Goal: Obtain resource: Download file/media

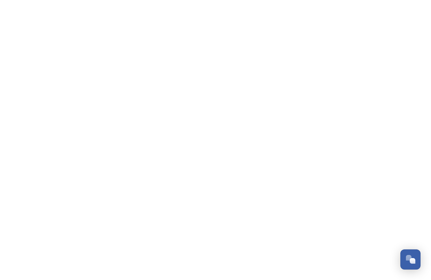
scroll to position [579, 0]
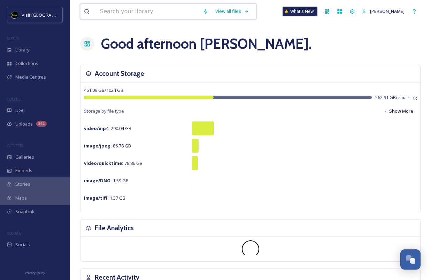
click at [138, 11] on input at bounding box center [147, 11] width 103 height 15
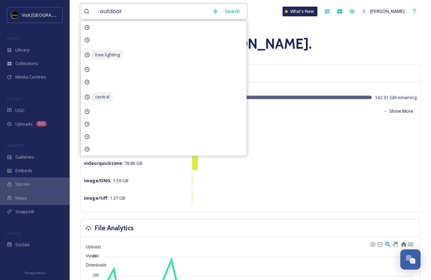
type input "outdoors"
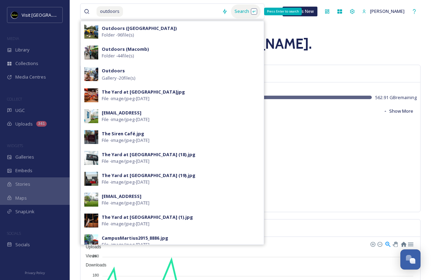
click at [241, 7] on div "Search Press Enter to search" at bounding box center [246, 12] width 30 height 14
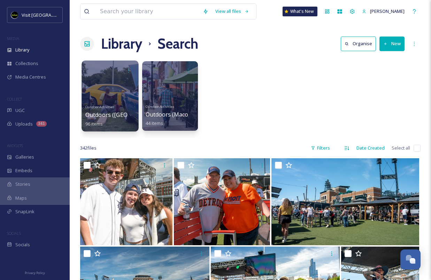
click at [122, 87] on div at bounding box center [109, 96] width 57 height 71
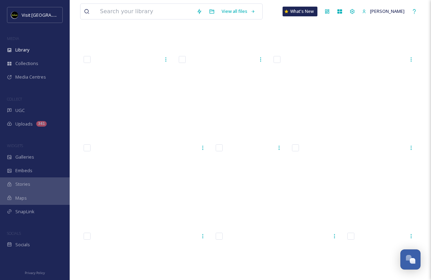
scroll to position [2076, 0]
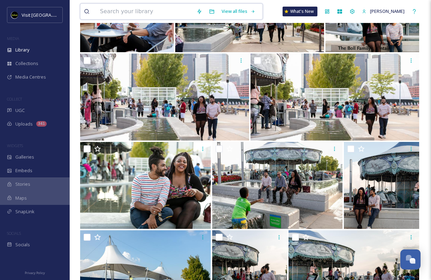
click at [109, 15] on input at bounding box center [144, 11] width 96 height 15
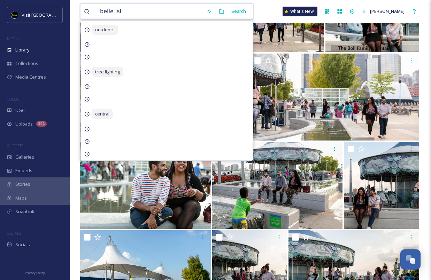
type input "[GEOGRAPHIC_DATA]"
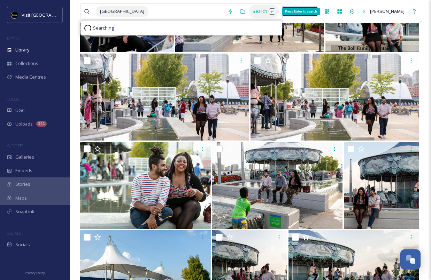
click at [249, 11] on div "Search Press Enter to search" at bounding box center [264, 12] width 30 height 14
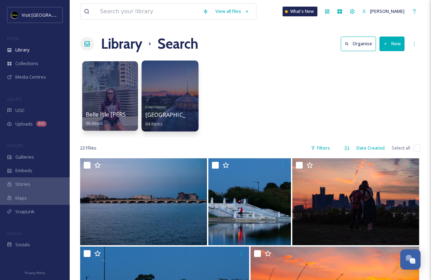
click at [173, 80] on div at bounding box center [169, 96] width 57 height 71
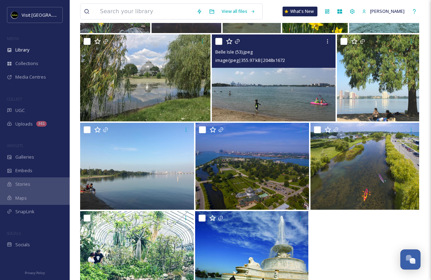
scroll to position [1681, 0]
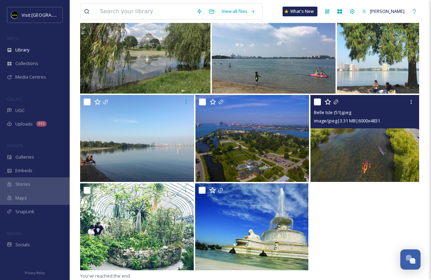
click at [351, 136] on img at bounding box center [364, 138] width 109 height 87
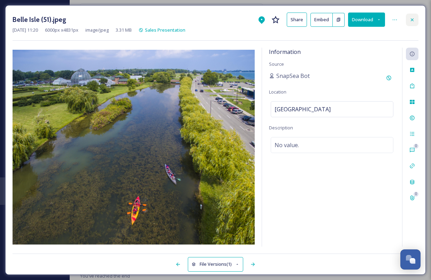
click at [413, 20] on icon at bounding box center [412, 20] width 6 height 6
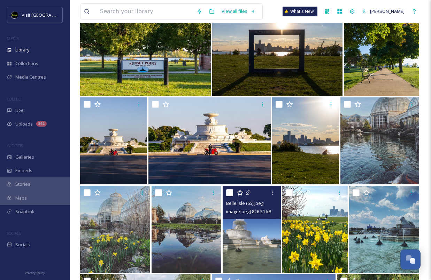
scroll to position [1395, 0]
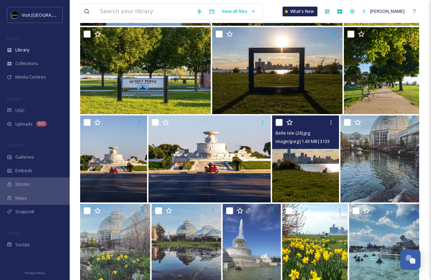
click at [325, 164] on img at bounding box center [305, 159] width 67 height 87
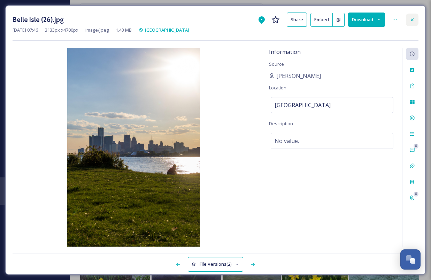
click at [409, 16] on div at bounding box center [412, 20] width 13 height 13
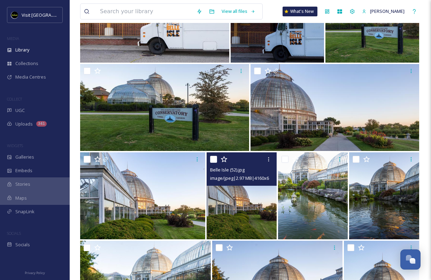
scroll to position [467, 0]
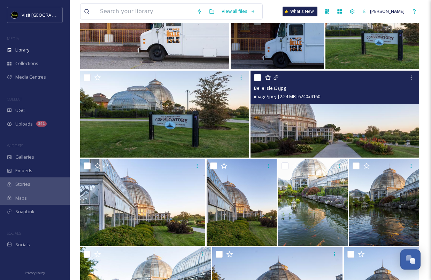
click at [349, 141] on img at bounding box center [334, 114] width 169 height 87
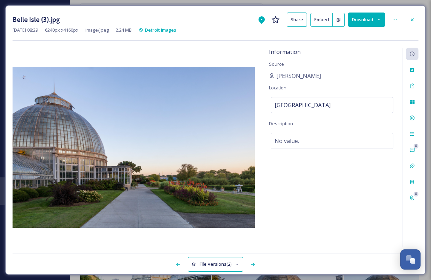
click at [366, 23] on button "Download" at bounding box center [366, 20] width 37 height 14
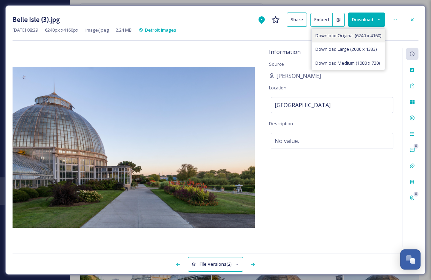
click at [360, 36] on span "Download Original (6240 x 4160)" at bounding box center [348, 35] width 66 height 7
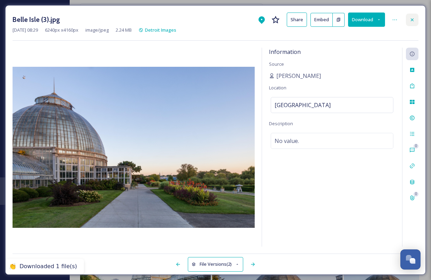
click at [411, 22] on div at bounding box center [412, 20] width 13 height 13
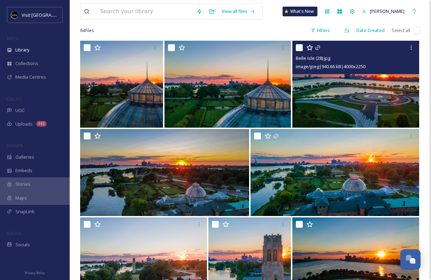
scroll to position [55, 0]
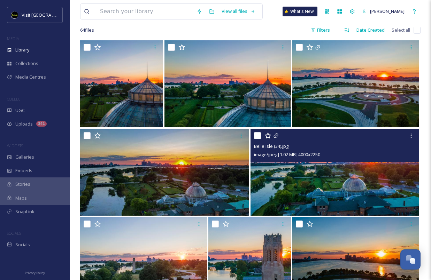
click at [293, 175] on img at bounding box center [334, 172] width 169 height 87
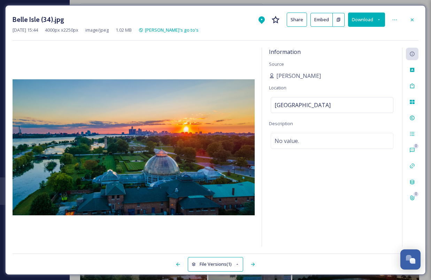
click at [379, 18] on icon at bounding box center [378, 19] width 5 height 5
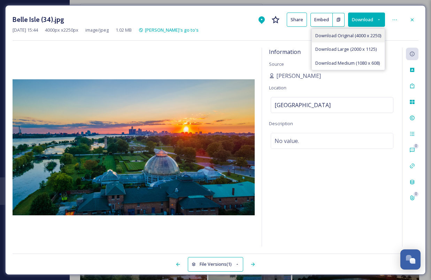
click at [370, 34] on span "Download Original (4000 x 2250)" at bounding box center [348, 35] width 66 height 7
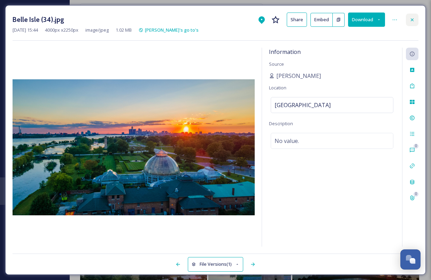
click at [412, 19] on icon at bounding box center [412, 20] width 6 height 6
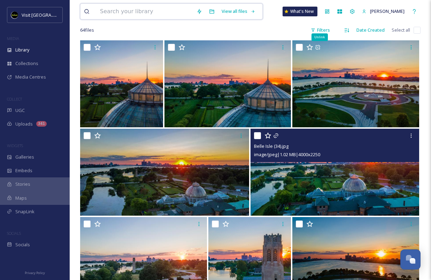
click at [146, 10] on input at bounding box center [144, 11] width 96 height 15
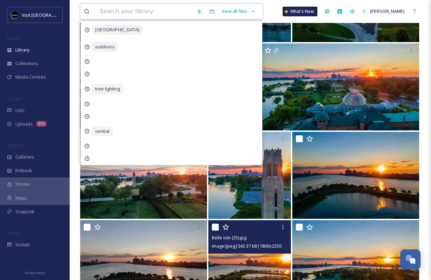
scroll to position [165, 0]
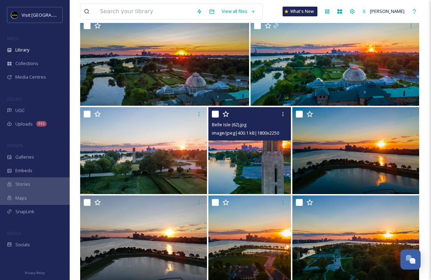
click at [278, 167] on img at bounding box center [249, 150] width 83 height 87
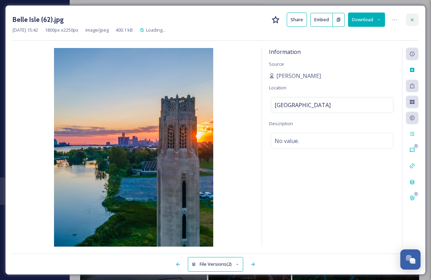
click at [409, 18] on div at bounding box center [412, 20] width 13 height 13
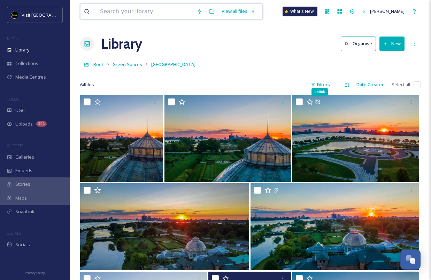
click at [147, 15] on input at bounding box center [144, 11] width 96 height 15
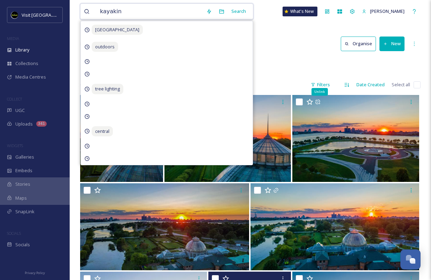
type input "kayaking"
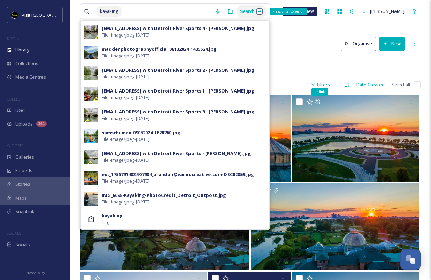
click at [244, 12] on div "Search Press Enter to search" at bounding box center [251, 12] width 30 height 14
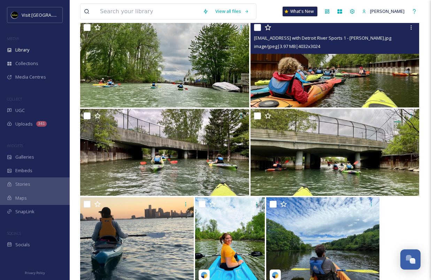
scroll to position [167, 0]
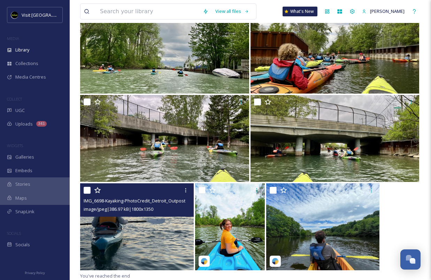
click at [140, 229] on img at bounding box center [137, 227] width 114 height 87
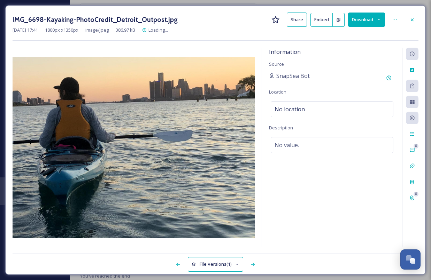
click at [380, 25] on button "Download" at bounding box center [366, 20] width 37 height 14
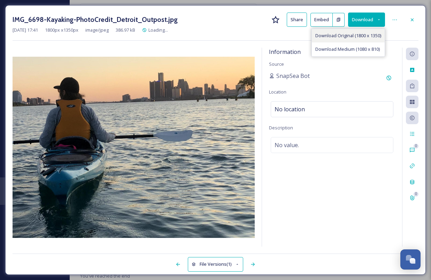
click at [369, 37] on span "Download Original (1800 x 1350)" at bounding box center [348, 35] width 66 height 7
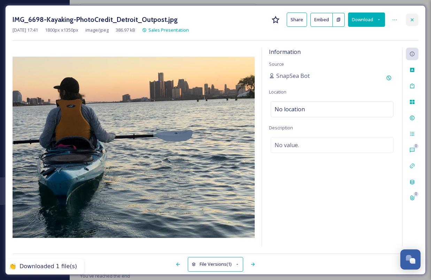
click at [414, 19] on icon at bounding box center [412, 20] width 6 height 6
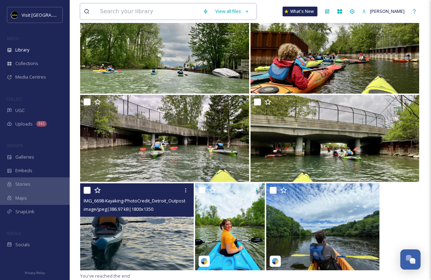
click at [140, 9] on input at bounding box center [147, 11] width 103 height 15
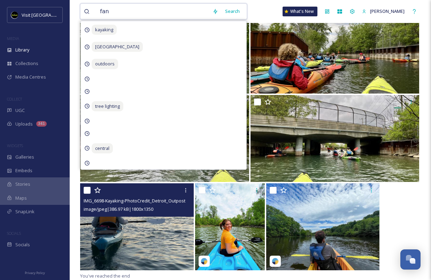
type input "fans"
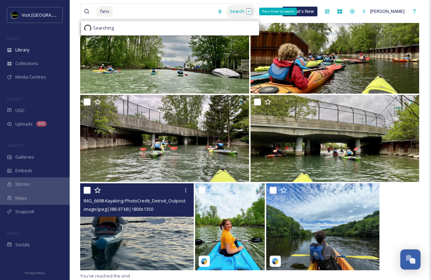
click at [237, 14] on div "Search Press Enter to search" at bounding box center [241, 12] width 30 height 14
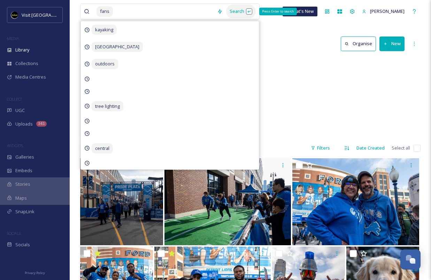
click at [237, 14] on div "Search Press Enter to search" at bounding box center [241, 12] width 30 height 14
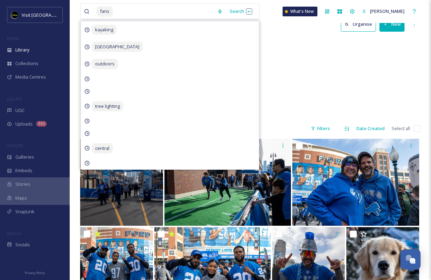
click at [281, 81] on div "Sports Lions Fans 44 items" at bounding box center [250, 78] width 340 height 80
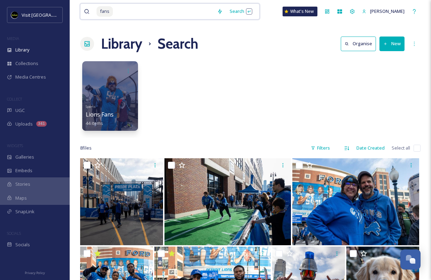
click at [145, 14] on input at bounding box center [164, 11] width 100 height 15
type input "f"
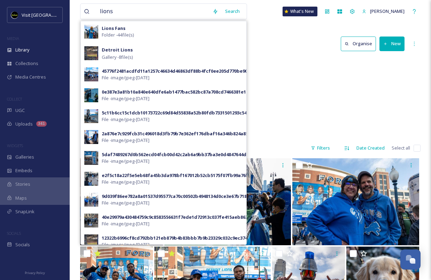
click at [241, 15] on div "lions Search Lions Fans Folder - 44 file(s) Detroit Lions Gallery - 8 file(s) 4…" at bounding box center [163, 11] width 167 height 16
click at [232, 14] on div "Search" at bounding box center [232, 12] width 22 height 14
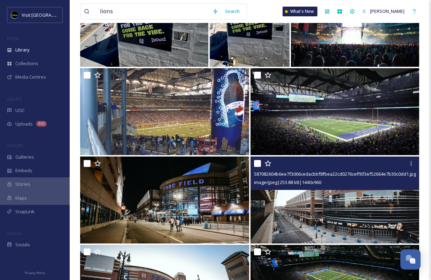
scroll to position [258, 0]
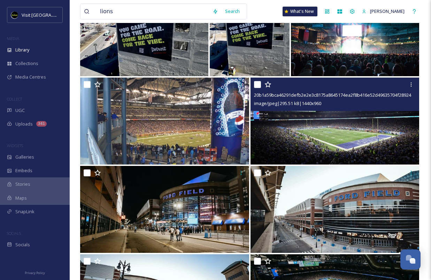
click at [320, 129] on img at bounding box center [334, 121] width 169 height 87
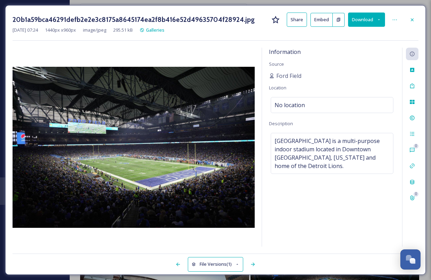
click at [379, 21] on icon at bounding box center [378, 19] width 5 height 5
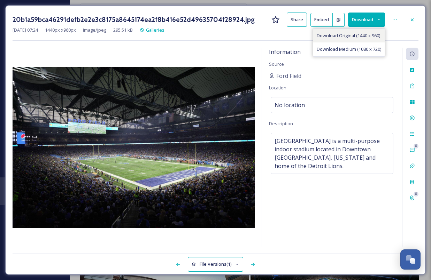
click at [365, 36] on span "Download Original (1440 x 960)" at bounding box center [348, 35] width 63 height 7
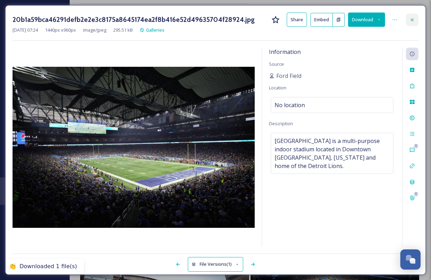
click at [414, 22] on icon at bounding box center [412, 20] width 6 height 6
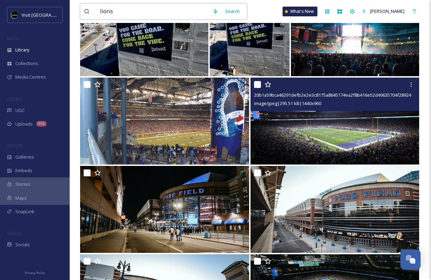
click at [185, 11] on input "lions" at bounding box center [152, 11] width 112 height 15
type input "nfl"
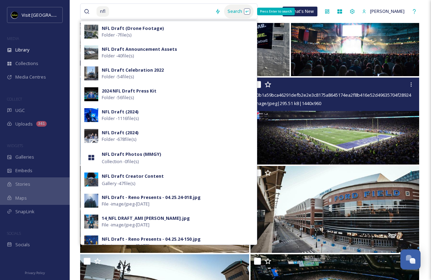
click at [235, 14] on div "Search Press Enter to search" at bounding box center [239, 12] width 30 height 14
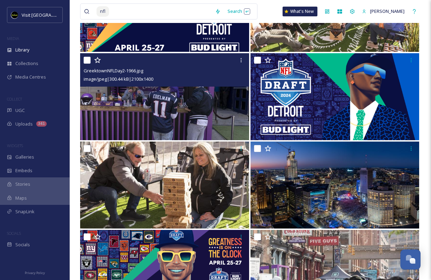
scroll to position [381, 0]
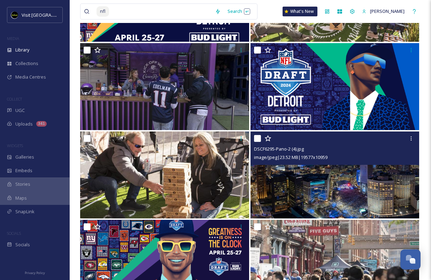
click at [278, 177] on img at bounding box center [334, 175] width 169 height 87
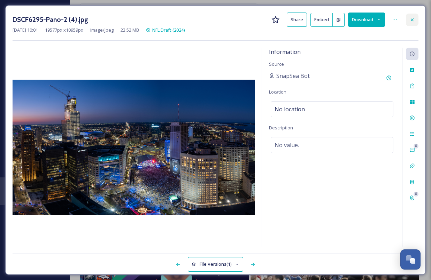
click at [408, 22] on div at bounding box center [412, 20] width 13 height 13
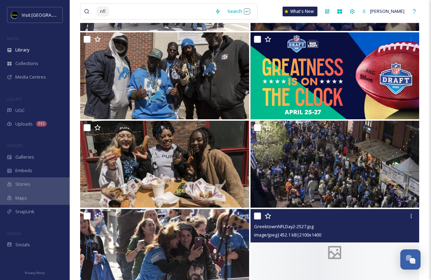
scroll to position [3116, 0]
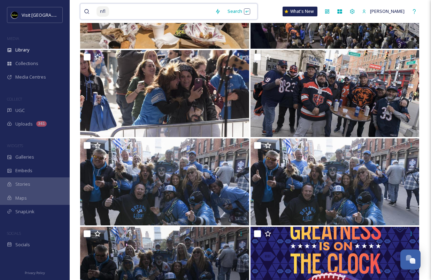
click at [167, 11] on input at bounding box center [161, 11] width 102 height 15
type input "n"
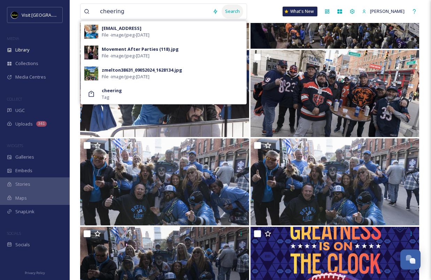
click at [233, 12] on div "Search" at bounding box center [232, 12] width 22 height 14
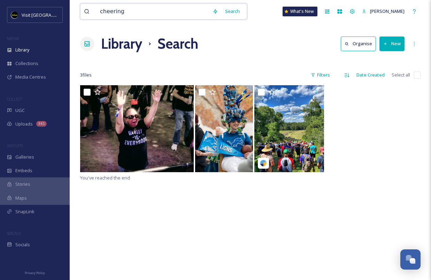
click at [147, 9] on input "cheering" at bounding box center [152, 11] width 112 height 15
type input "o"
type input "rooting"
click at [227, 12] on div "Search" at bounding box center [232, 12] width 22 height 14
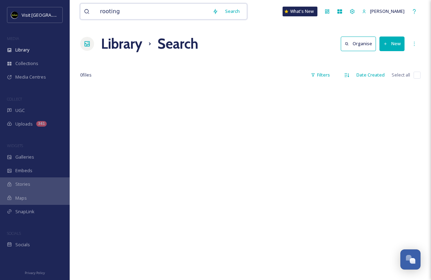
click at [171, 7] on input "rooting" at bounding box center [152, 11] width 112 height 15
click at [165, 11] on input "rooting" at bounding box center [152, 11] width 112 height 15
click at [234, 16] on div "Search" at bounding box center [232, 12] width 22 height 14
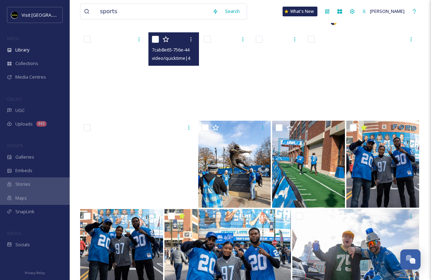
scroll to position [12094, 0]
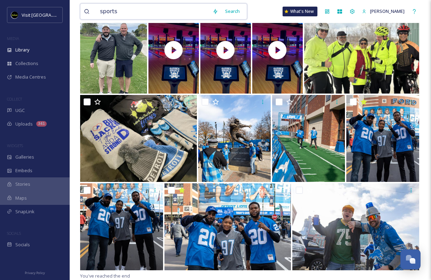
click at [114, 13] on input "sports" at bounding box center [152, 11] width 112 height 15
type input "football"
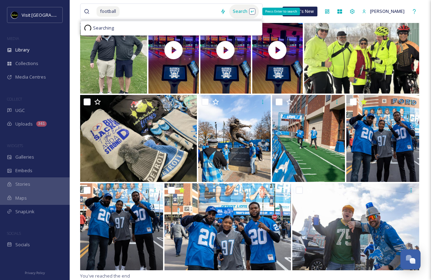
click at [236, 9] on div "Search Press Enter to search" at bounding box center [244, 12] width 30 height 14
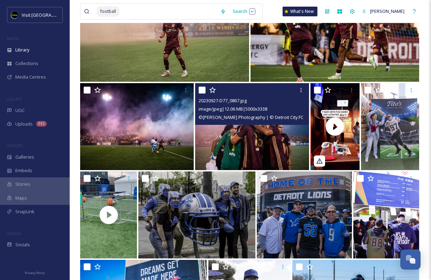
scroll to position [886, 0]
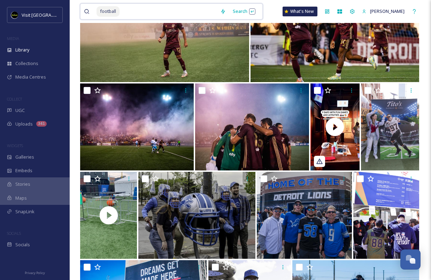
click at [181, 9] on input at bounding box center [168, 11] width 96 height 15
type input "f"
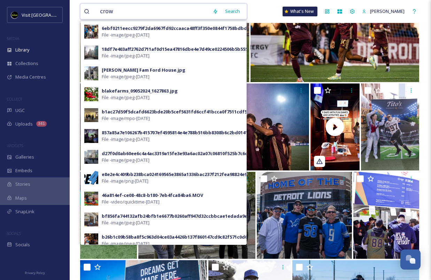
type input "crowd"
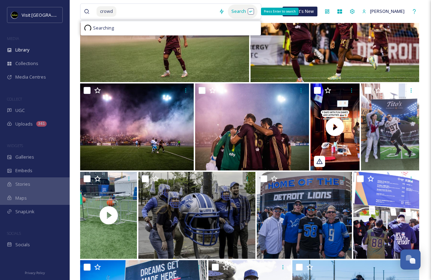
click at [234, 10] on div "Search Press Enter to search" at bounding box center [243, 12] width 30 height 14
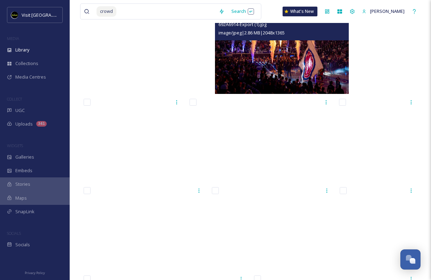
scroll to position [1671, 0]
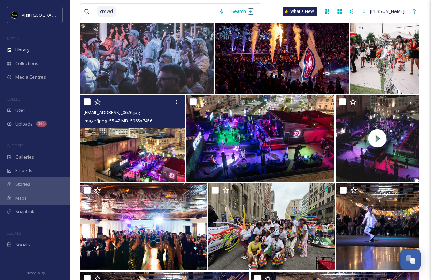
click at [113, 151] on img at bounding box center [132, 138] width 104 height 87
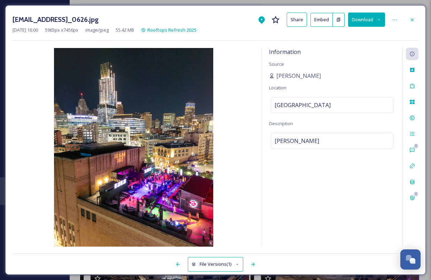
click at [373, 18] on button "Download" at bounding box center [366, 20] width 37 height 14
click at [241, 19] on div "[EMAIL_ADDRESS]_0626.jpg Share Embed Download" at bounding box center [216, 20] width 406 height 14
click at [412, 22] on icon at bounding box center [412, 20] width 6 height 6
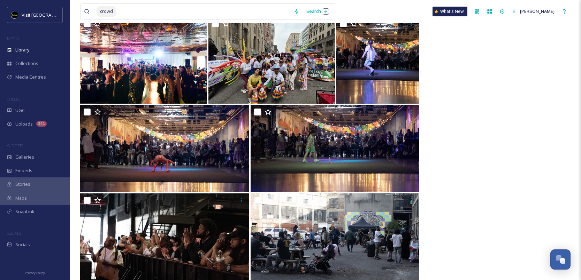
scroll to position [1805, 0]
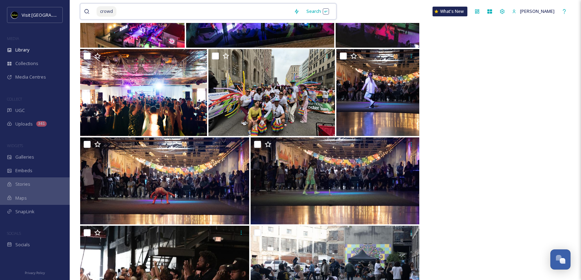
click at [150, 10] on input at bounding box center [203, 11] width 173 height 15
type input "o"
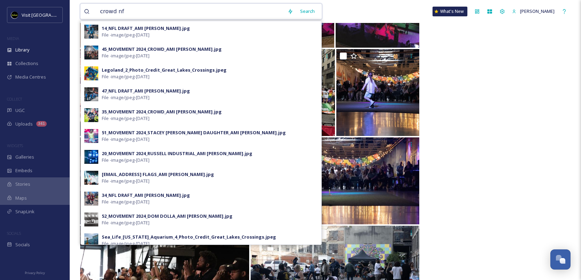
type input "crowd nfl"
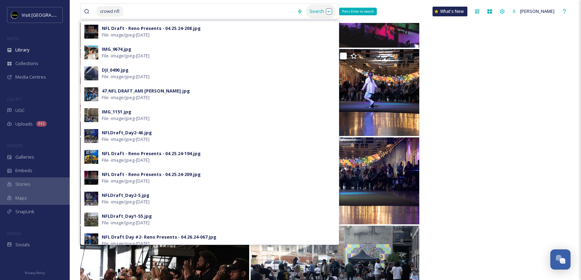
click at [313, 13] on div "Search Press Enter to search" at bounding box center [321, 12] width 30 height 14
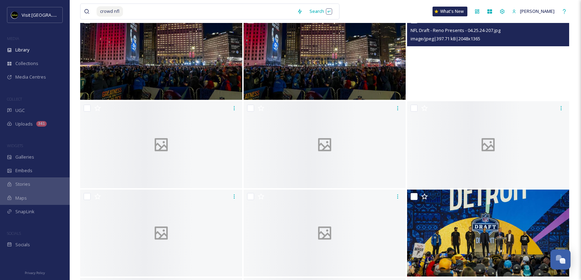
scroll to position [2928, 0]
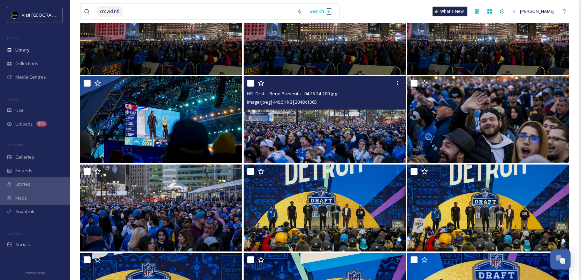
click at [316, 144] on img at bounding box center [324, 119] width 162 height 87
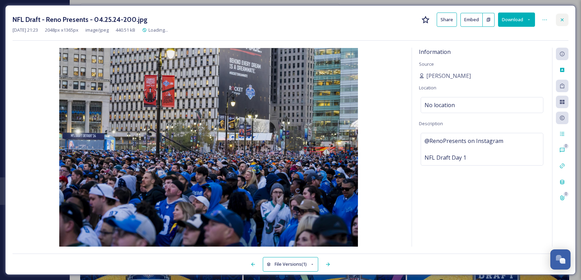
click at [430, 20] on icon at bounding box center [561, 19] width 3 height 3
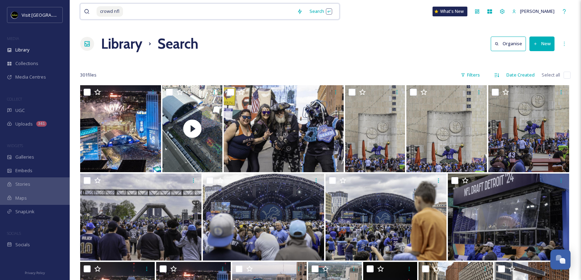
click at [137, 15] on input at bounding box center [209, 11] width 170 height 15
click at [238, 12] on input at bounding box center [209, 11] width 170 height 15
type input "c"
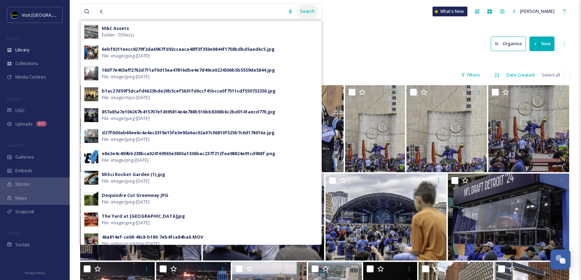
click at [303, 13] on div "Search" at bounding box center [307, 12] width 22 height 14
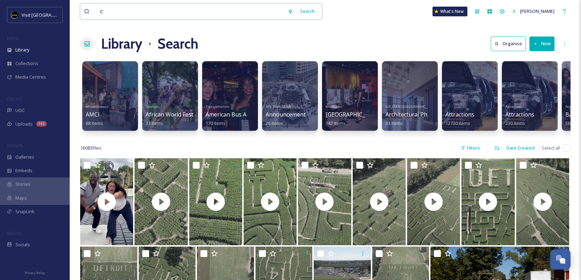
click at [189, 17] on input "c" at bounding box center [189, 11] width 187 height 15
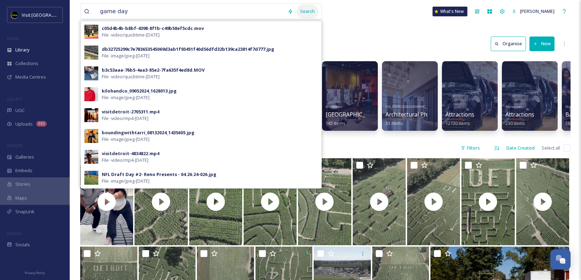
click at [304, 12] on div "Search" at bounding box center [307, 12] width 22 height 14
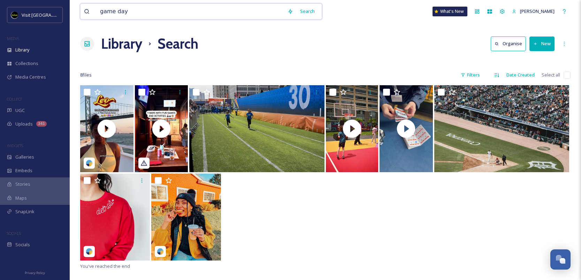
click at [141, 11] on input "game day" at bounding box center [189, 11] width 187 height 15
type input "g"
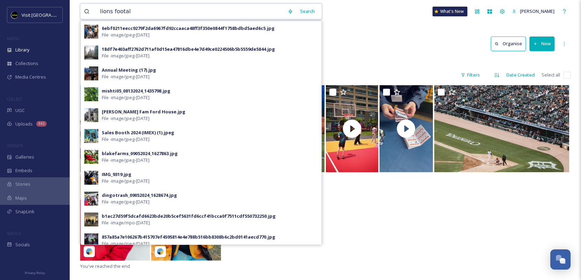
type input "lions footall"
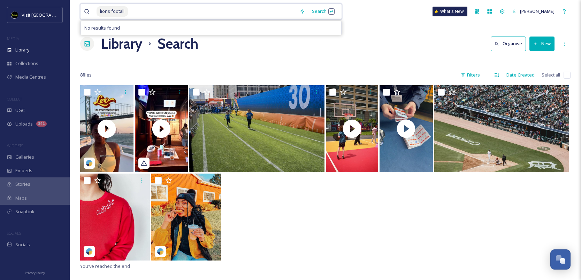
click at [117, 12] on span "lions footall" at bounding box center [111, 11] width 31 height 10
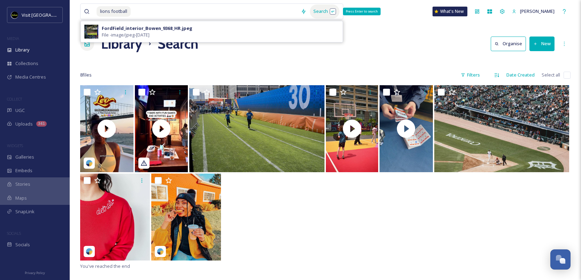
click at [316, 13] on div "Search Press Enter to search" at bounding box center [325, 12] width 30 height 14
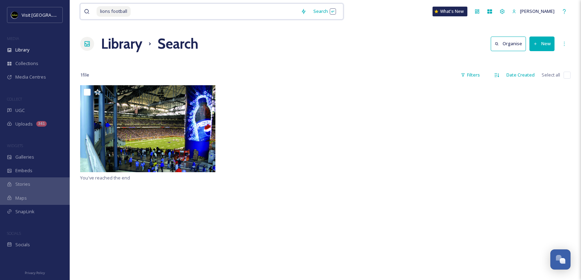
click at [195, 15] on input at bounding box center [214, 11] width 166 height 15
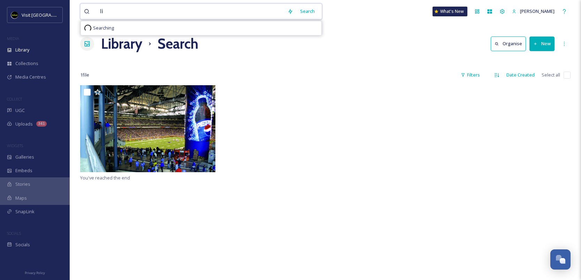
type input "l"
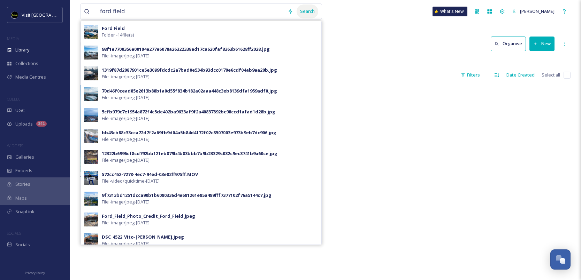
click at [309, 9] on div "Search" at bounding box center [307, 12] width 22 height 14
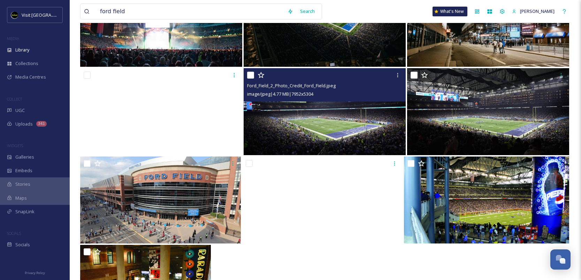
scroll to position [1555, 0]
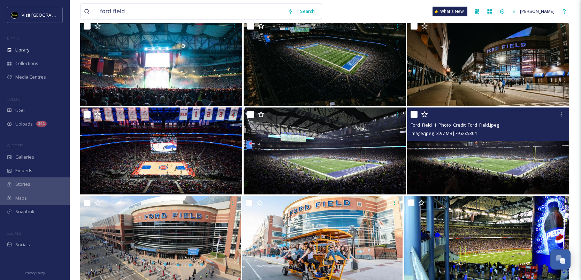
click at [430, 157] on img at bounding box center [488, 151] width 162 height 87
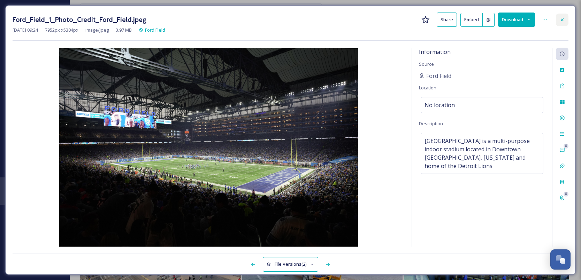
click at [430, 17] on icon at bounding box center [562, 20] width 6 height 6
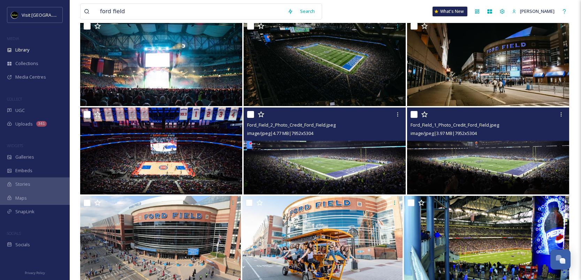
click at [318, 150] on img at bounding box center [324, 151] width 162 height 87
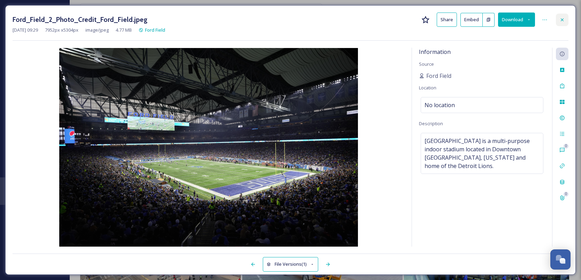
click at [430, 22] on div at bounding box center [561, 20] width 13 height 13
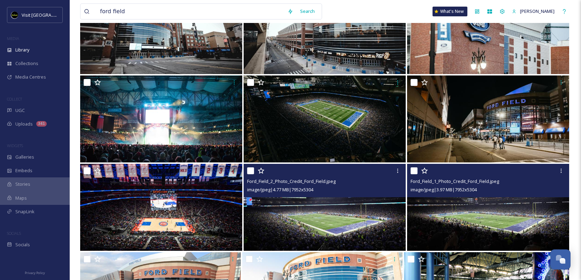
scroll to position [1498, 0]
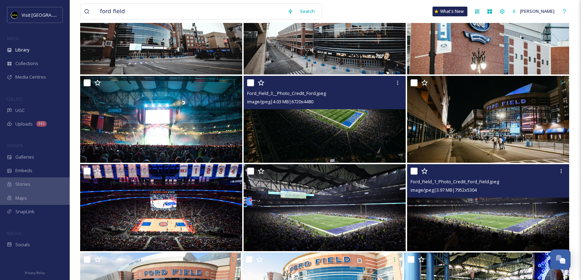
click at [363, 139] on img at bounding box center [324, 119] width 162 height 87
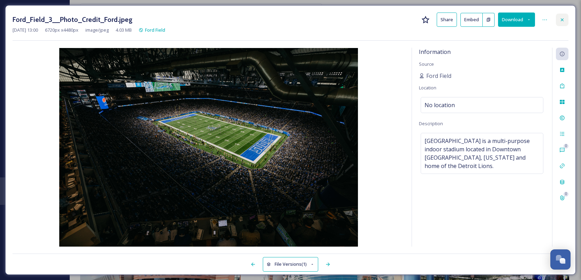
click at [430, 18] on icon at bounding box center [562, 20] width 6 height 6
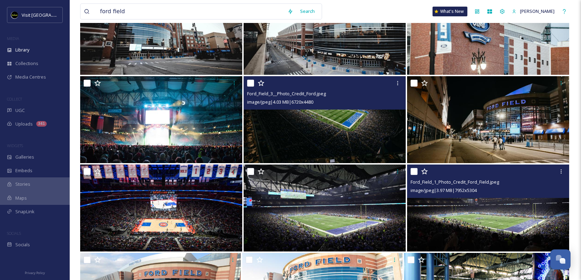
scroll to position [1656, 0]
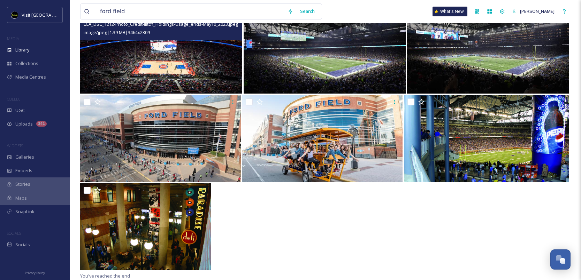
click at [203, 58] on img at bounding box center [161, 50] width 162 height 87
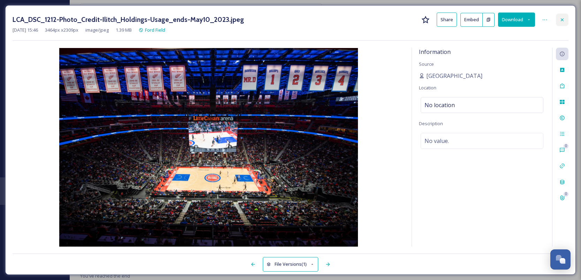
click at [430, 19] on div at bounding box center [561, 20] width 13 height 13
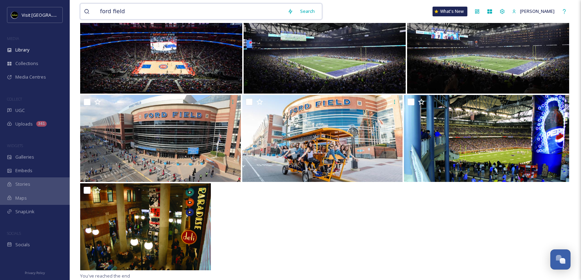
click at [170, 15] on input "ford field" at bounding box center [189, 11] width 187 height 15
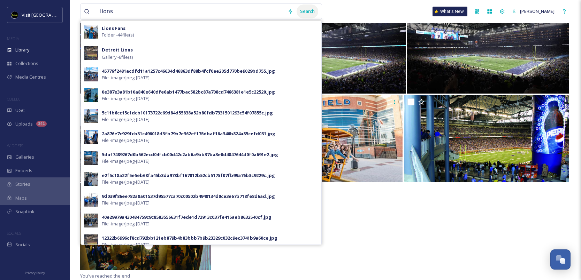
click at [304, 14] on div "Search" at bounding box center [307, 12] width 22 height 14
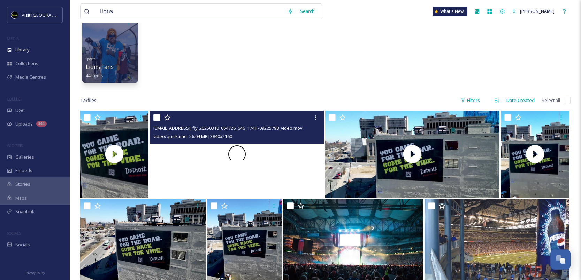
scroll to position [193, 0]
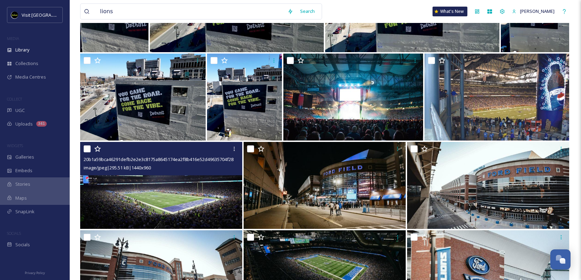
click at [172, 193] on img at bounding box center [161, 185] width 162 height 87
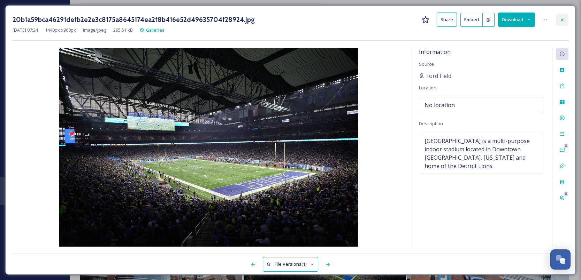
click at [430, 20] on icon at bounding box center [562, 20] width 6 height 6
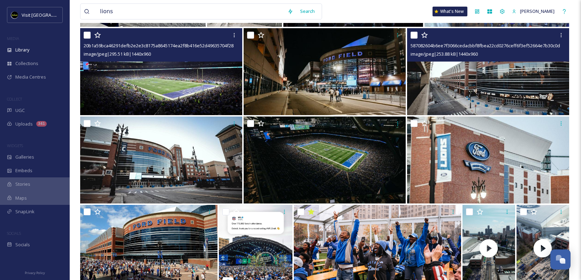
scroll to position [311, 0]
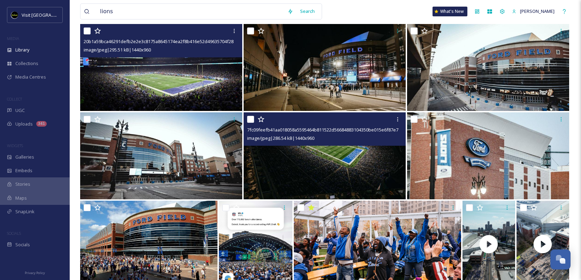
click at [337, 163] on img at bounding box center [324, 155] width 162 height 87
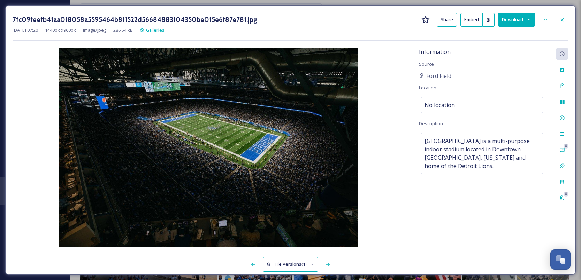
click at [271, 157] on img at bounding box center [209, 147] width 392 height 199
click at [430, 23] on button "Download" at bounding box center [516, 20] width 37 height 14
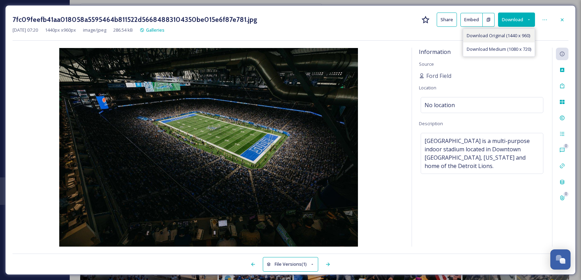
click at [430, 35] on span "Download Original (1440 x 960)" at bounding box center [497, 35] width 63 height 7
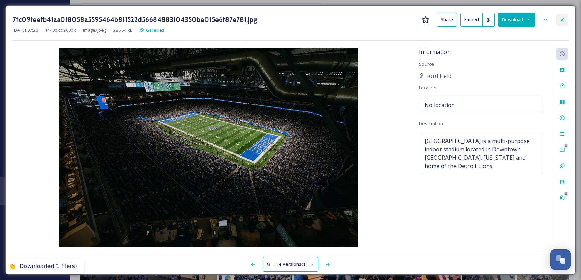
click at [430, 21] on icon at bounding box center [562, 20] width 6 height 6
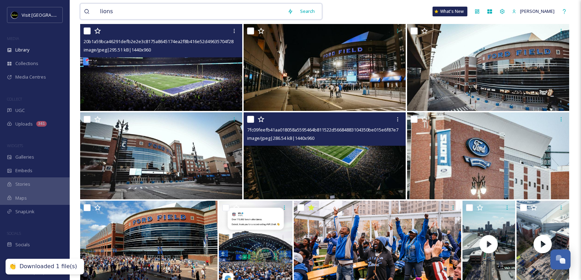
click at [220, 10] on input "lions" at bounding box center [189, 11] width 187 height 15
type input "l"
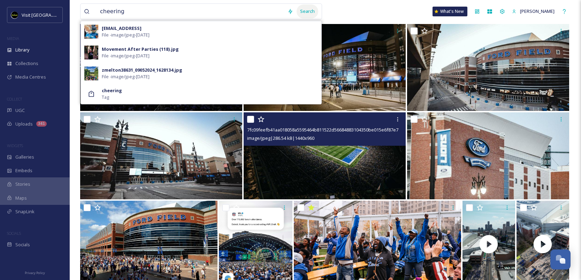
click at [304, 10] on div "Search" at bounding box center [307, 12] width 22 height 14
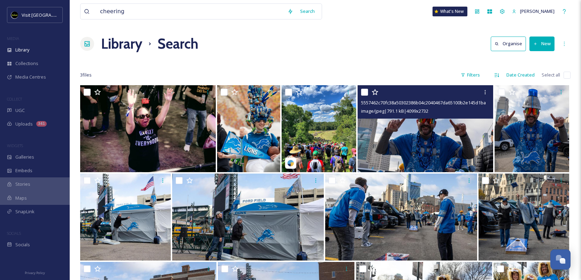
click at [396, 146] on img at bounding box center [424, 128] width 135 height 87
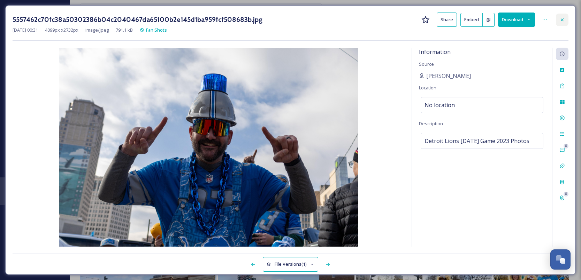
click at [430, 21] on icon at bounding box center [562, 20] width 6 height 6
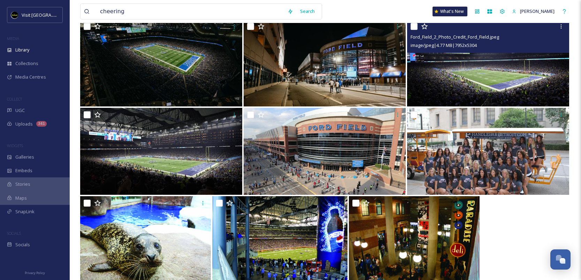
scroll to position [1582, 0]
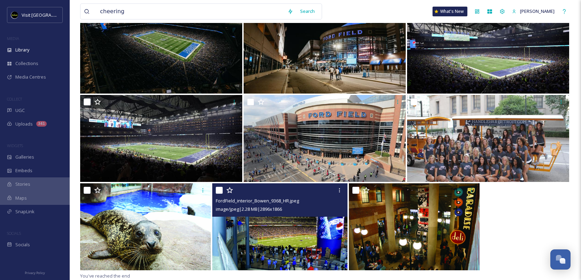
click at [297, 213] on div "image/jpeg | 2.28 MB | 2896 x 1866" at bounding box center [281, 209] width 130 height 8
click at [279, 233] on img at bounding box center [279, 227] width 135 height 87
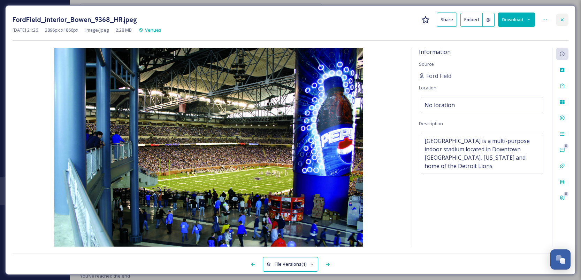
click at [430, 20] on icon at bounding box center [562, 20] width 6 height 6
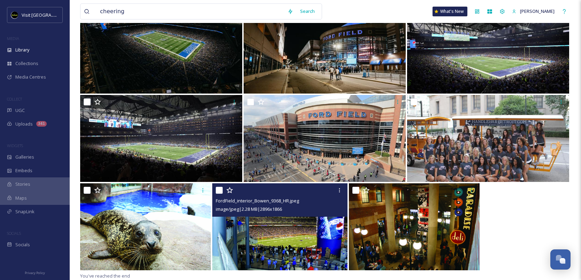
click at [320, 227] on img at bounding box center [279, 227] width 135 height 87
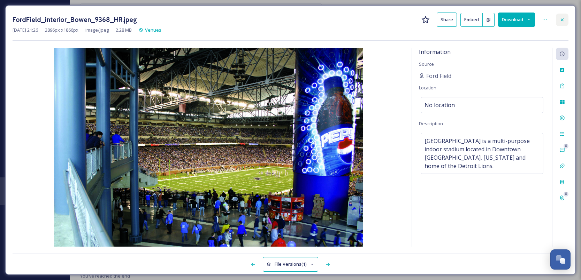
click at [430, 22] on icon at bounding box center [562, 20] width 6 height 6
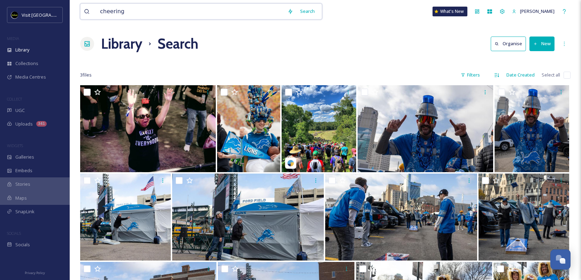
click at [235, 9] on input "cheering" at bounding box center [189, 11] width 187 height 15
type input "c"
click at [309, 11] on div "Search" at bounding box center [307, 12] width 22 height 14
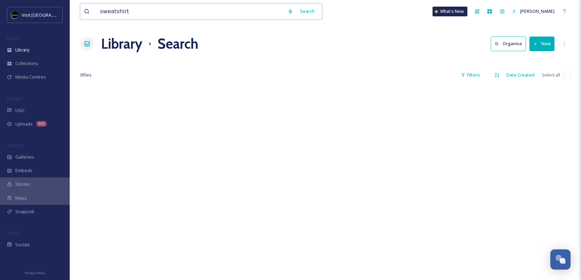
click at [175, 12] on input "sweatshirt" at bounding box center [189, 11] width 187 height 15
type input "hoodie"
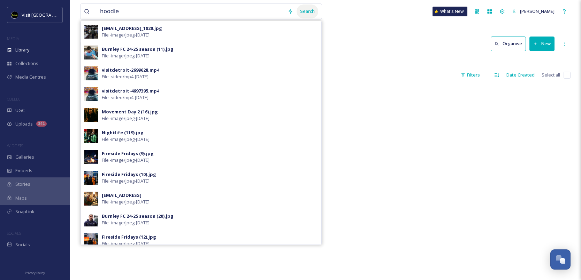
click at [308, 10] on div "Search" at bounding box center [307, 12] width 22 height 14
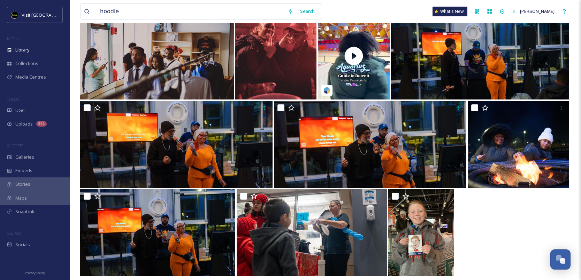
scroll to position [786, 0]
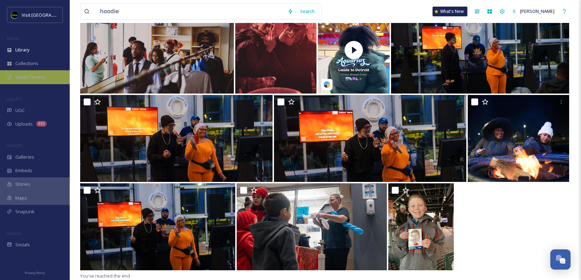
click at [30, 78] on span "Media Centres" at bounding box center [30, 77] width 31 height 7
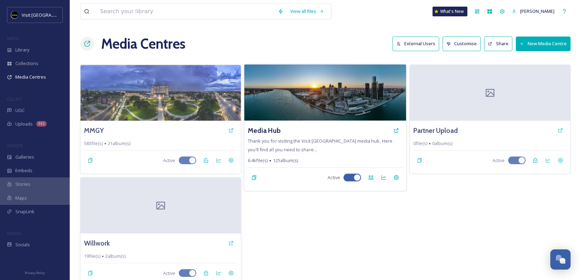
click at [297, 97] on img at bounding box center [325, 92] width 162 height 56
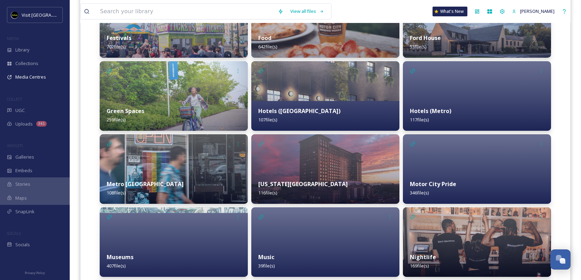
scroll to position [435, 0]
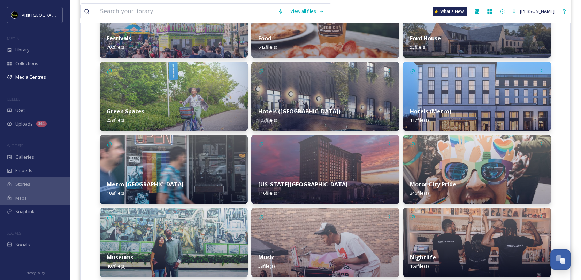
click at [202, 117] on div "Green Spaces 259 file(s)" at bounding box center [174, 115] width 148 height 31
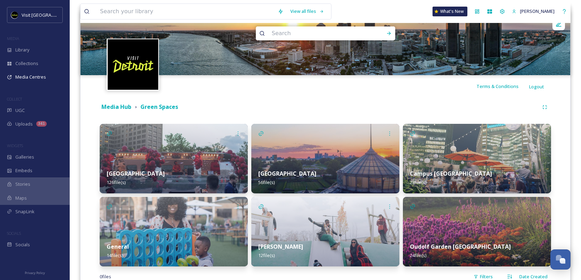
scroll to position [120, 0]
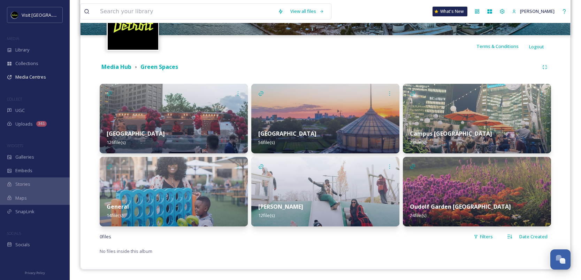
click at [430, 201] on div "Oudolf Garden Detroit 24 file(s)" at bounding box center [477, 211] width 148 height 31
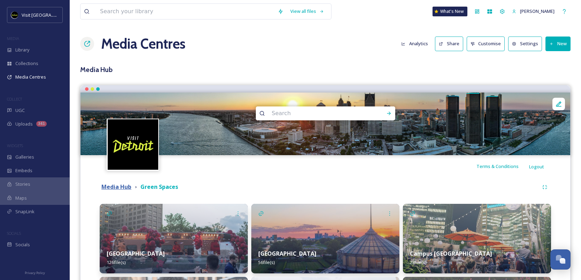
click at [124, 187] on strong "Media Hub" at bounding box center [116, 187] width 30 height 8
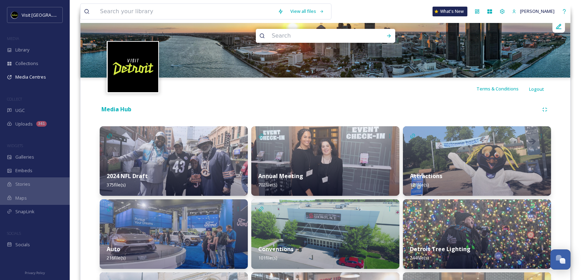
scroll to position [84, 0]
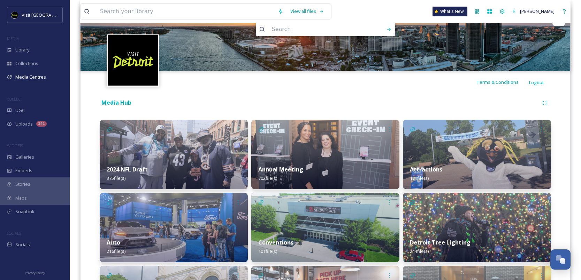
click at [190, 172] on div "2024 NFL Draft 375 file(s)" at bounding box center [174, 173] width 148 height 31
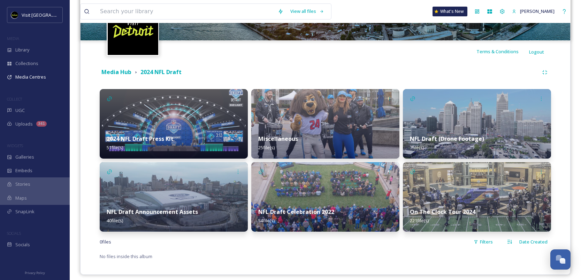
scroll to position [120, 0]
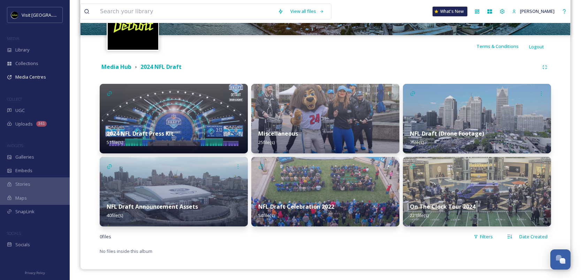
click at [309, 132] on div "Miscellaneous 25 file(s)" at bounding box center [325, 138] width 148 height 31
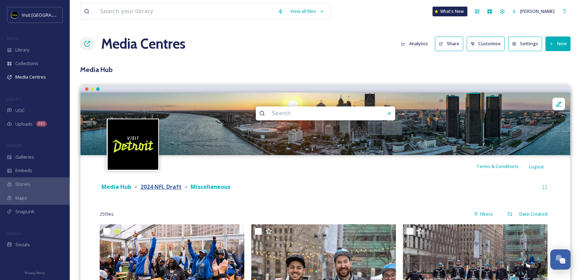
click at [148, 186] on strong "2024 NFL Draft" at bounding box center [160, 187] width 41 height 8
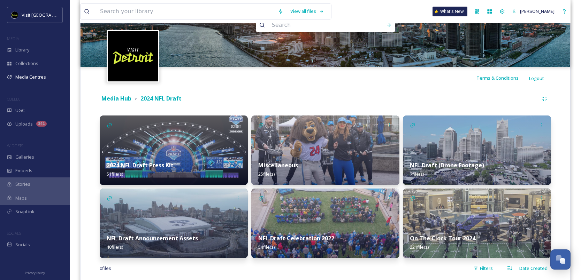
scroll to position [92, 0]
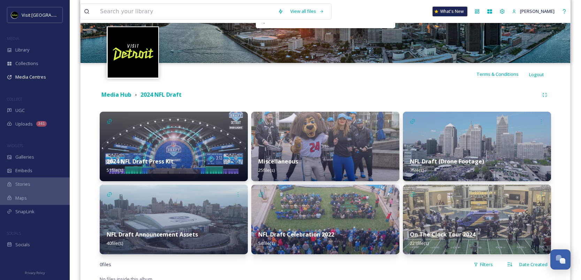
click at [119, 90] on div "Media Hub 2024 NFL Draft" at bounding box center [325, 95] width 451 height 13
click at [119, 93] on strong "Media Hub" at bounding box center [116, 95] width 30 height 8
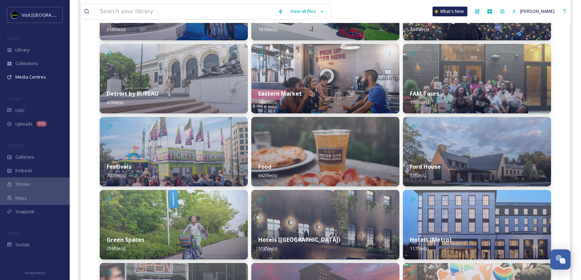
scroll to position [308, 0]
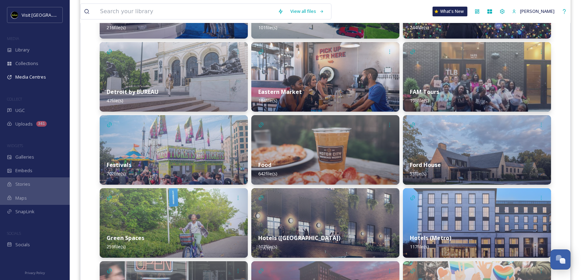
click at [204, 72] on img at bounding box center [174, 77] width 148 height 70
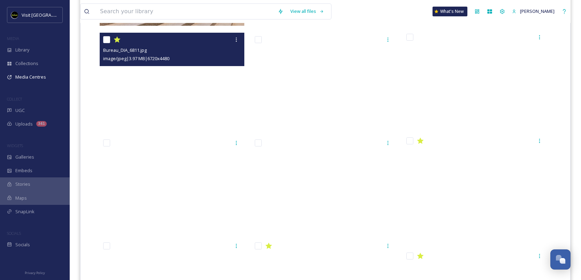
scroll to position [500, 0]
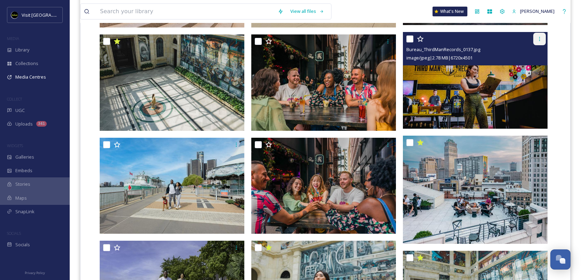
click at [430, 37] on icon at bounding box center [539, 39] width 6 height 6
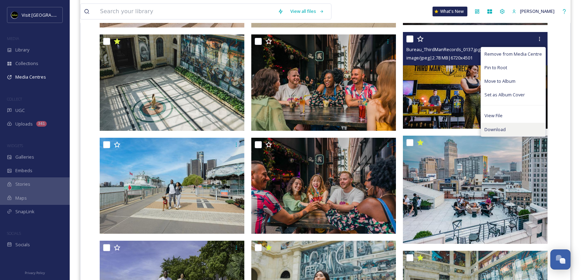
click at [430, 133] on div "Download" at bounding box center [513, 130] width 64 height 14
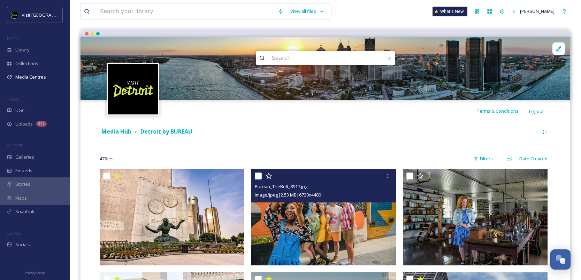
scroll to position [0, 0]
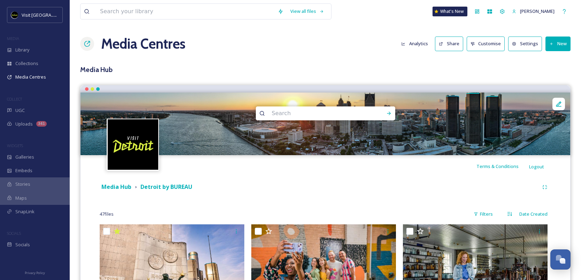
click at [313, 116] on input at bounding box center [315, 113] width 95 height 15
type input "motown"
click at [386, 112] on icon at bounding box center [389, 114] width 6 height 6
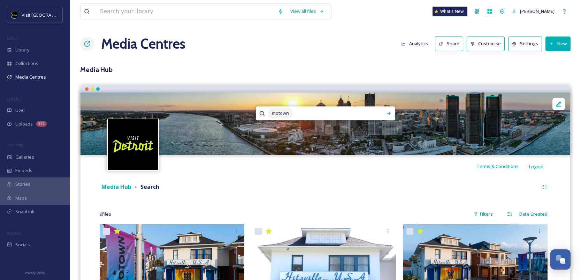
click at [358, 112] on input at bounding box center [334, 113] width 83 height 15
type input "m"
type input "[PERSON_NAME]"
click at [389, 110] on div "Run Search" at bounding box center [388, 113] width 13 height 13
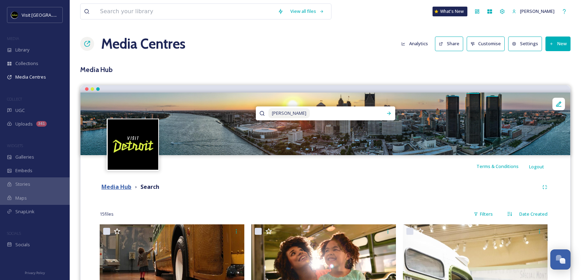
click at [118, 187] on strong "Media Hub" at bounding box center [116, 187] width 30 height 8
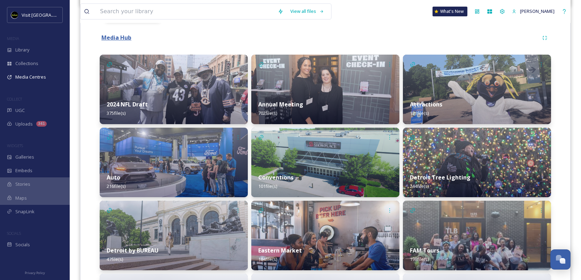
scroll to position [232, 0]
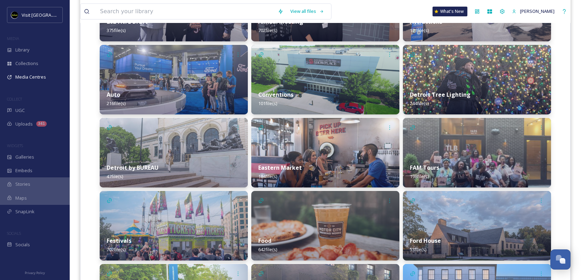
click at [175, 81] on img at bounding box center [174, 80] width 148 height 70
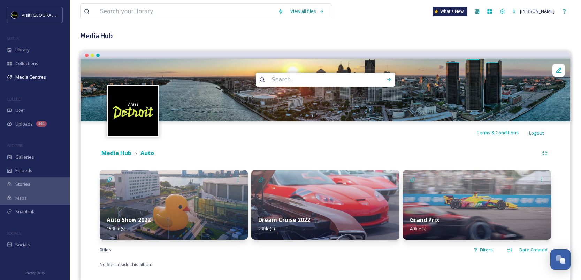
scroll to position [47, 0]
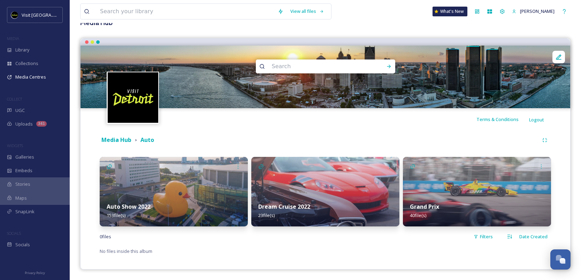
click at [317, 190] on img at bounding box center [325, 192] width 148 height 70
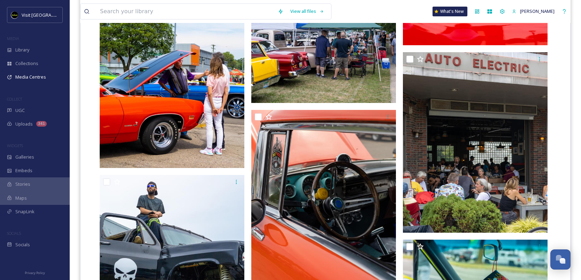
scroll to position [608, 0]
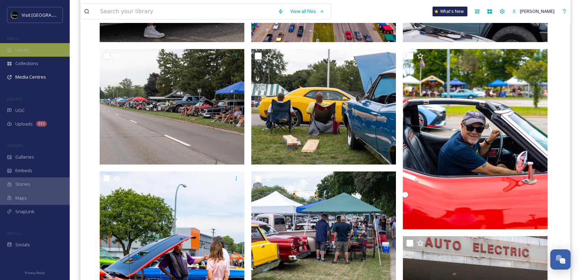
click at [30, 53] on div "Library" at bounding box center [35, 50] width 70 height 14
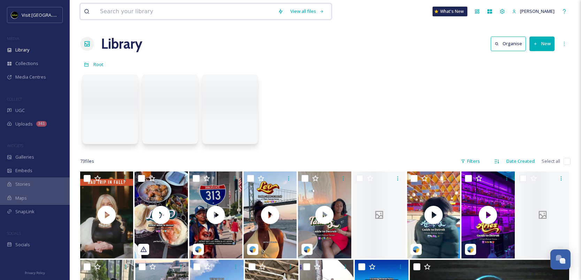
click at [156, 16] on input at bounding box center [185, 11] width 178 height 15
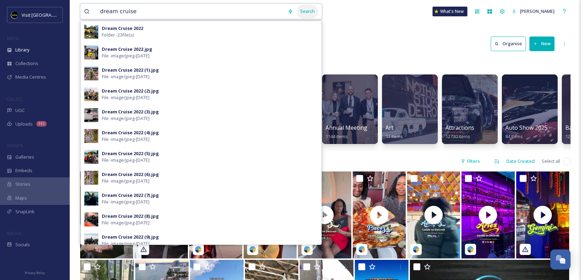
type input "dream cruise"
click at [308, 11] on div "Search" at bounding box center [307, 12] width 22 height 14
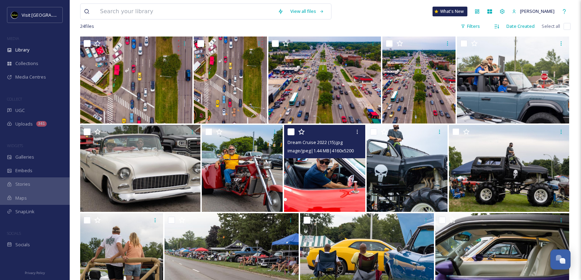
scroll to position [118, 0]
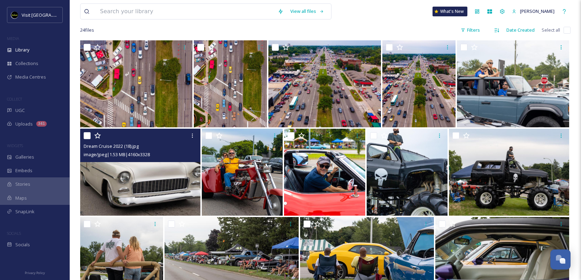
click at [168, 178] on img at bounding box center [140, 172] width 120 height 87
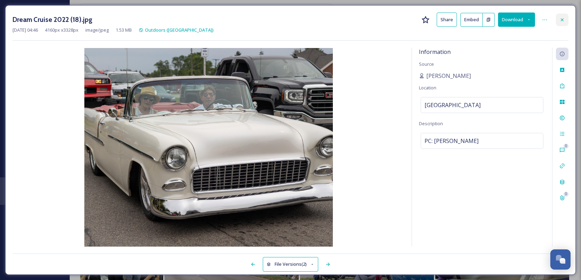
click at [430, 21] on icon at bounding box center [562, 20] width 6 height 6
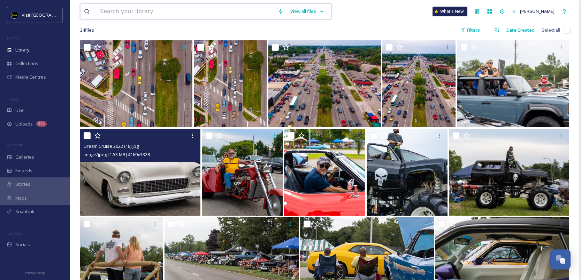
click at [180, 13] on input at bounding box center [185, 11] width 178 height 15
click at [302, 12] on div "Search" at bounding box center [307, 12] width 22 height 14
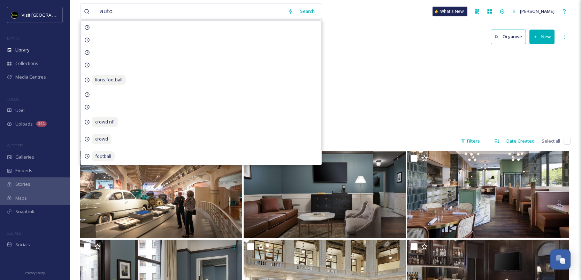
scroll to position [8, 0]
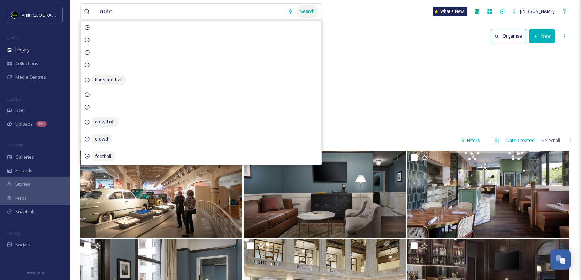
click at [301, 11] on div "Search" at bounding box center [307, 12] width 22 height 14
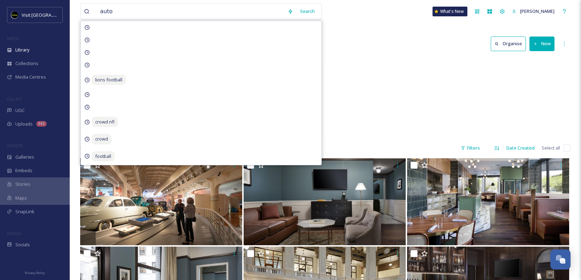
click at [363, 63] on div "Attractions Auto 310 items Auto Auto Show 2022 170 items Auto Auto Show 2023 65…" at bounding box center [325, 98] width 490 height 80
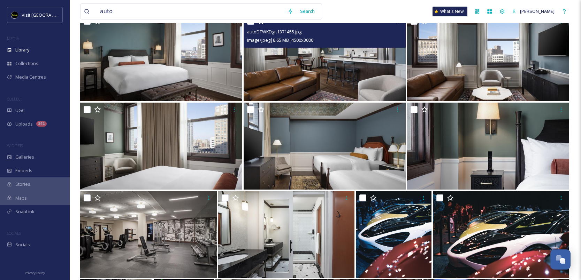
scroll to position [283, 0]
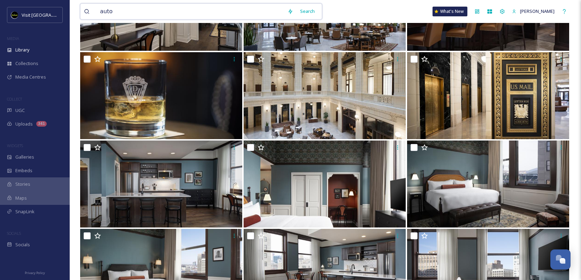
click at [193, 10] on input "auto" at bounding box center [189, 11] width 187 height 15
type input "a"
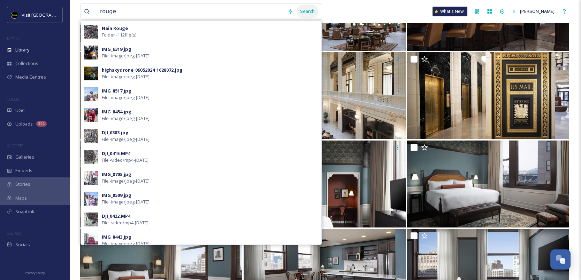
click at [305, 12] on div "Search" at bounding box center [307, 12] width 22 height 14
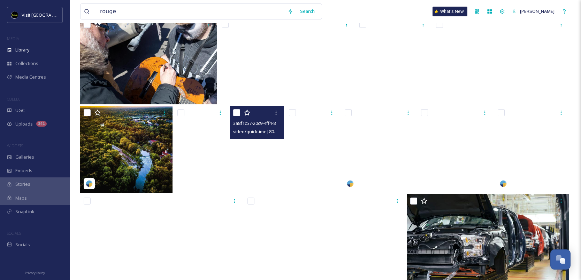
scroll to position [2982, 0]
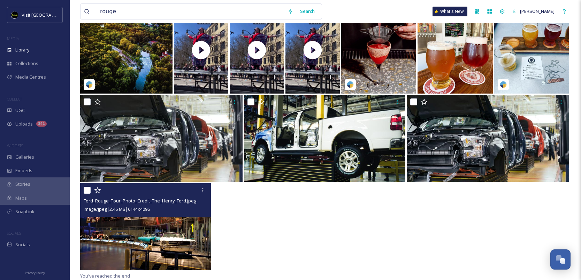
click at [135, 226] on img at bounding box center [145, 227] width 131 height 87
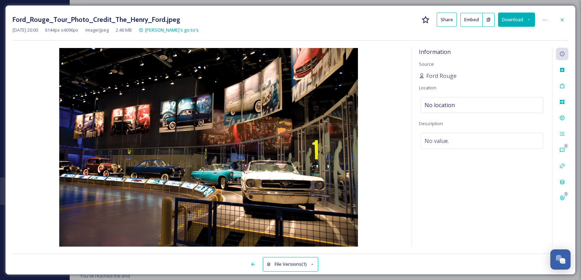
click at [430, 21] on icon at bounding box center [528, 19] width 5 height 5
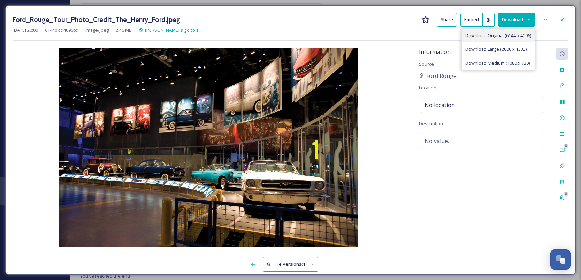
click at [430, 39] on div "Download Original (6144 x 4096)" at bounding box center [497, 36] width 73 height 14
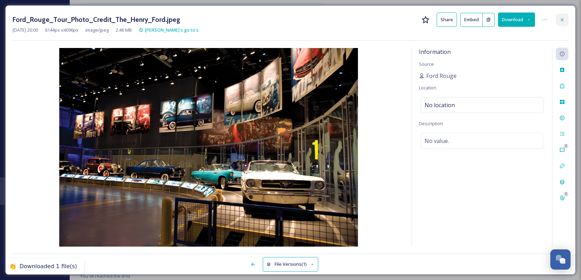
click at [430, 21] on icon at bounding box center [562, 20] width 6 height 6
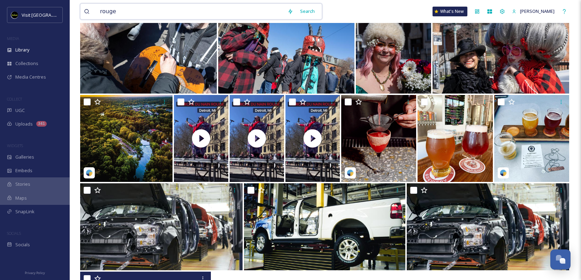
click at [218, 13] on input "rouge" at bounding box center [189, 11] width 187 height 15
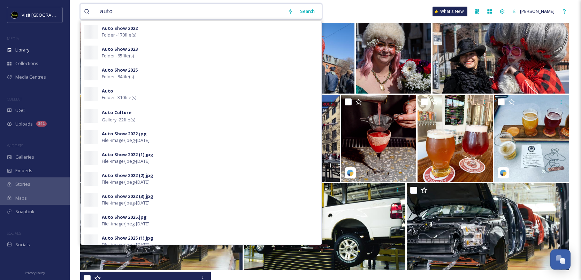
type input "autos"
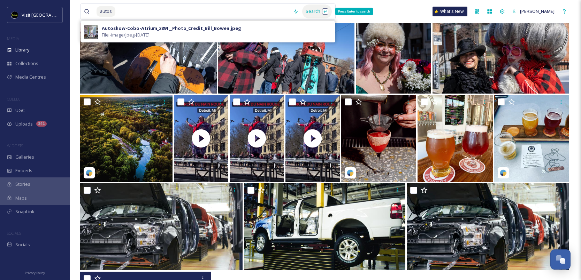
click at [313, 13] on div "Search Press Enter to search" at bounding box center [317, 12] width 30 height 14
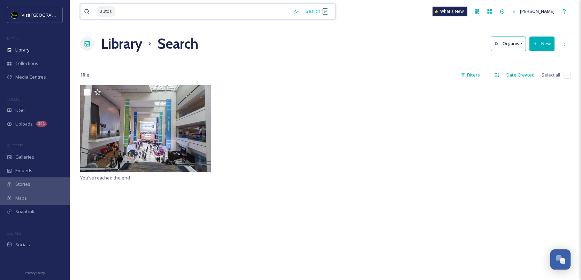
click at [239, 11] on input at bounding box center [202, 11] width 173 height 15
type input "auto"
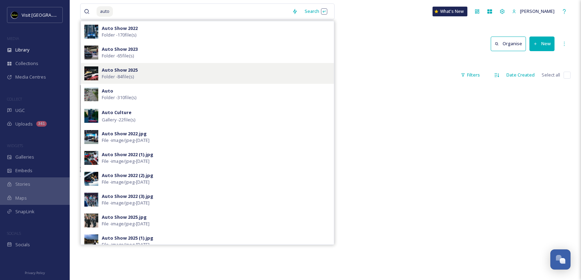
click at [132, 68] on strong "Auto Show 2025" at bounding box center [120, 70] width 36 height 6
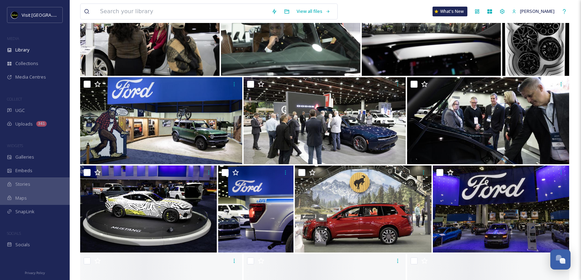
scroll to position [992, 0]
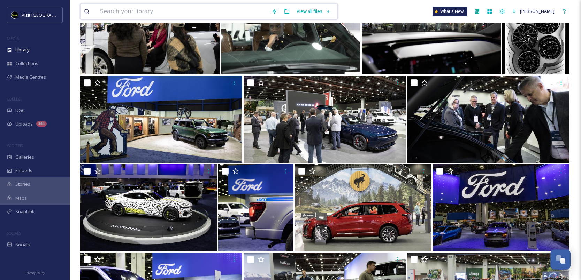
click at [182, 14] on input at bounding box center [181, 11] width 171 height 15
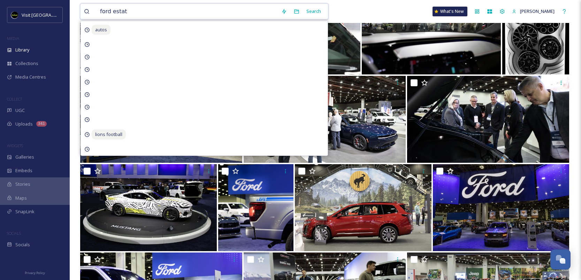
type input "ford estate"
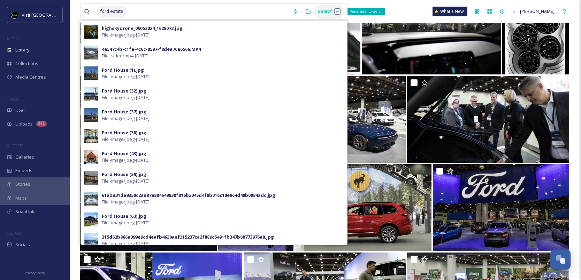
click at [316, 9] on div "Search Press Enter to search" at bounding box center [329, 12] width 30 height 14
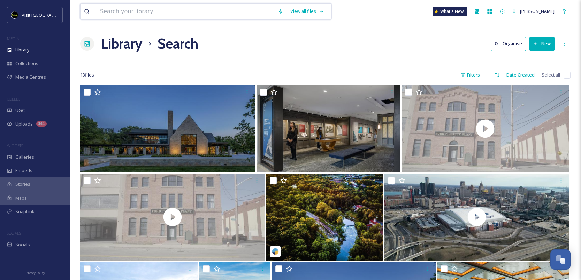
click at [133, 17] on input at bounding box center [185, 11] width 178 height 15
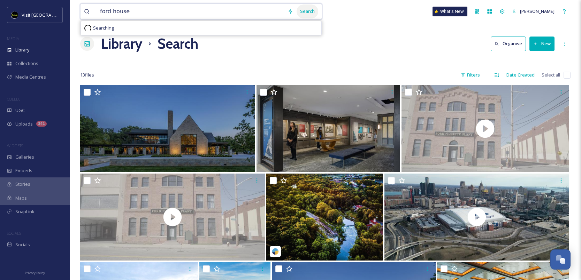
type input "ford house"
click at [305, 13] on div "Search" at bounding box center [307, 12] width 22 height 14
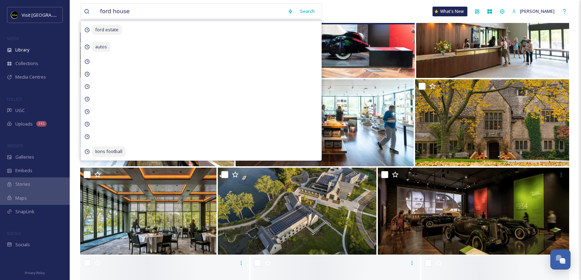
scroll to position [450, 0]
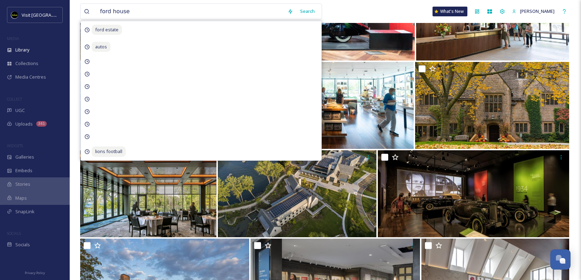
click at [386, 13] on div "ford house Search ford estate autos lions football What's New [PERSON_NAME]" at bounding box center [325, 11] width 490 height 23
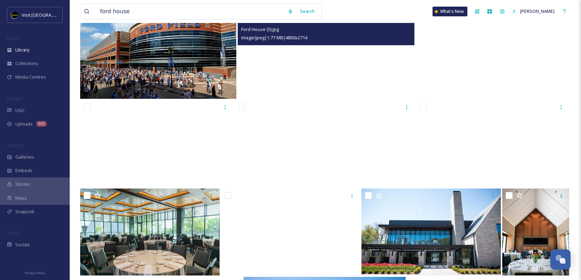
scroll to position [2183, 0]
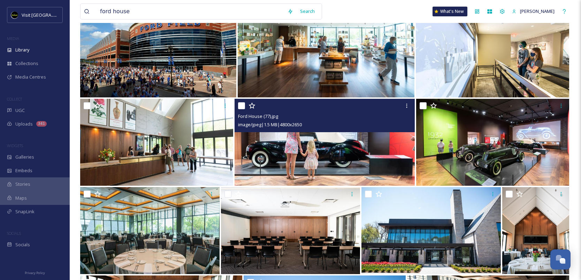
click at [322, 156] on img at bounding box center [324, 142] width 180 height 87
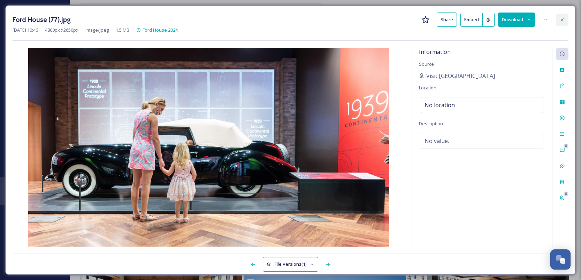
click at [430, 20] on icon at bounding box center [562, 20] width 6 height 6
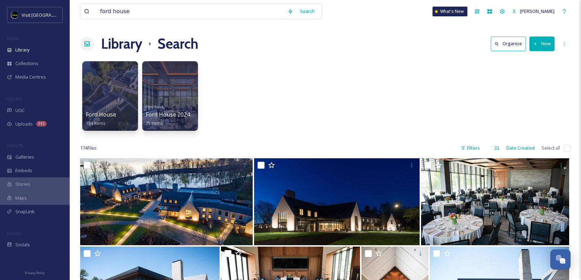
scroll to position [579, 0]
